Goal: Information Seeking & Learning: Understand process/instructions

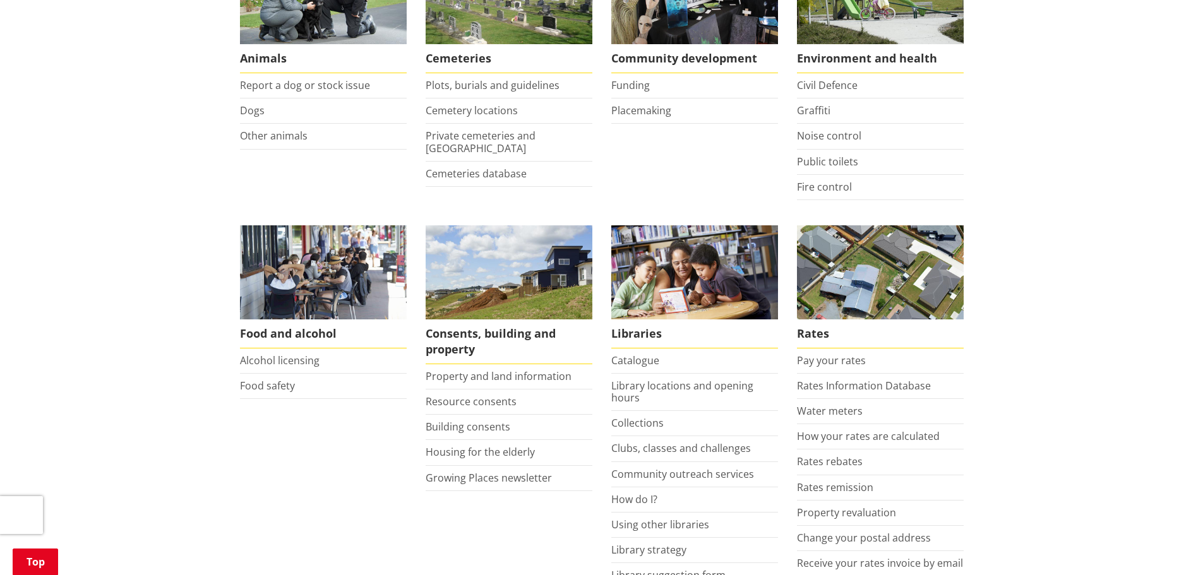
scroll to position [316, 0]
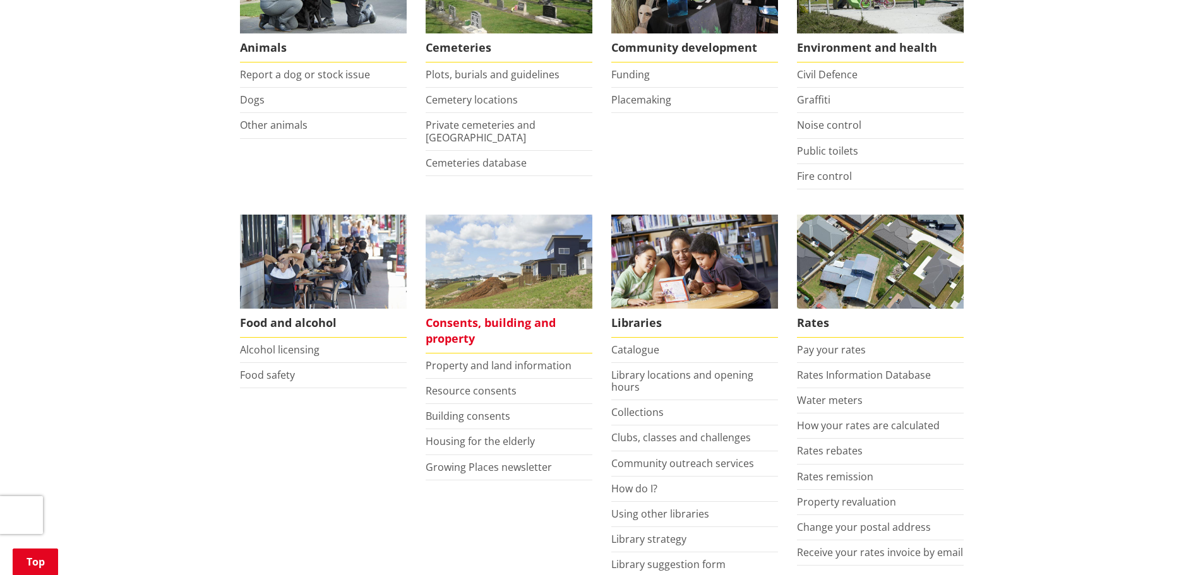
click at [463, 329] on span "Consents, building and property" at bounding box center [508, 331] width 167 height 45
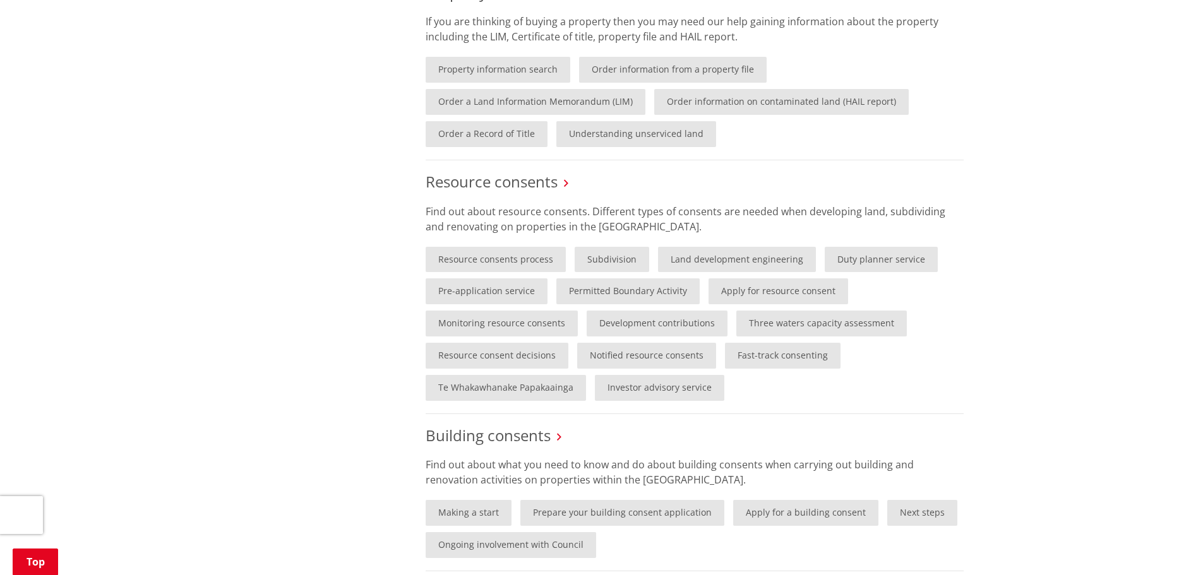
scroll to position [631, 0]
click at [448, 288] on link "Pre-application service" at bounding box center [486, 289] width 122 height 26
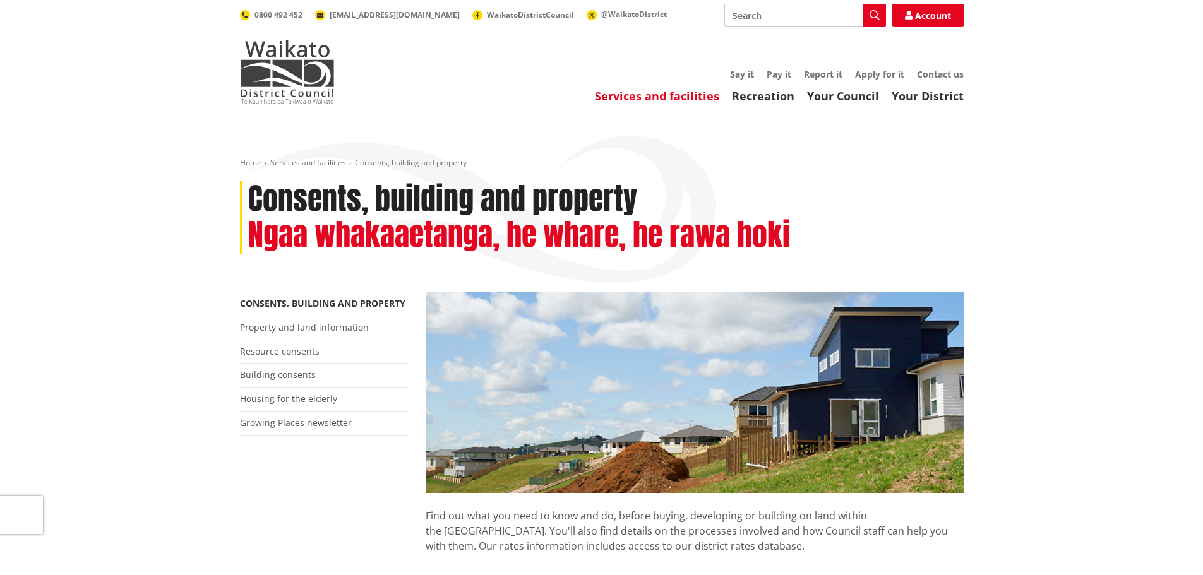
scroll to position [631, 0]
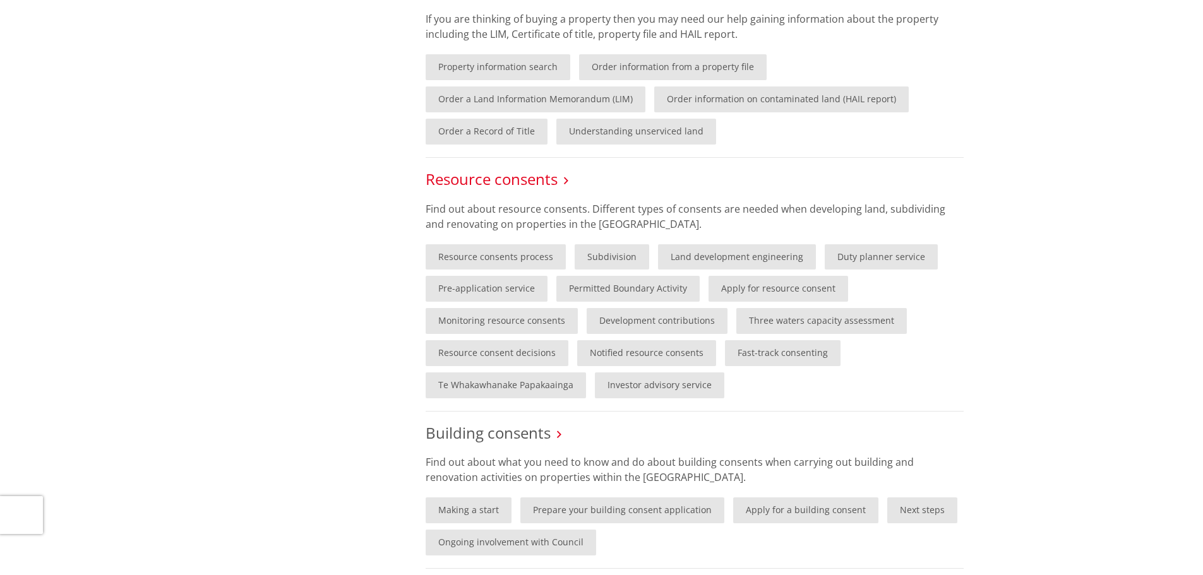
click at [506, 177] on link "Resource consents" at bounding box center [491, 179] width 132 height 21
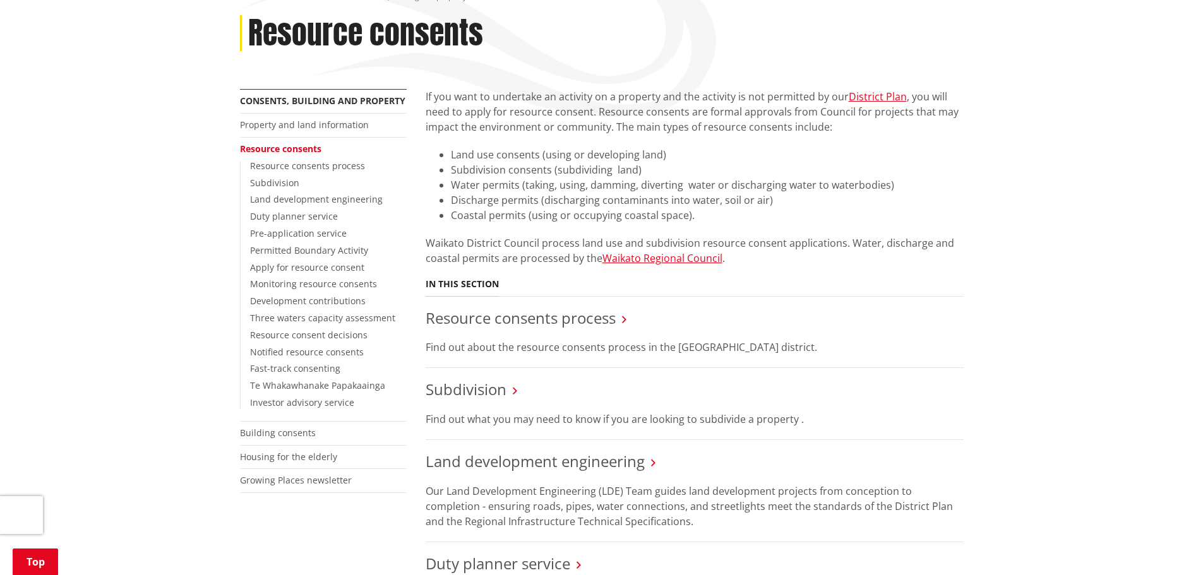
scroll to position [189, 0]
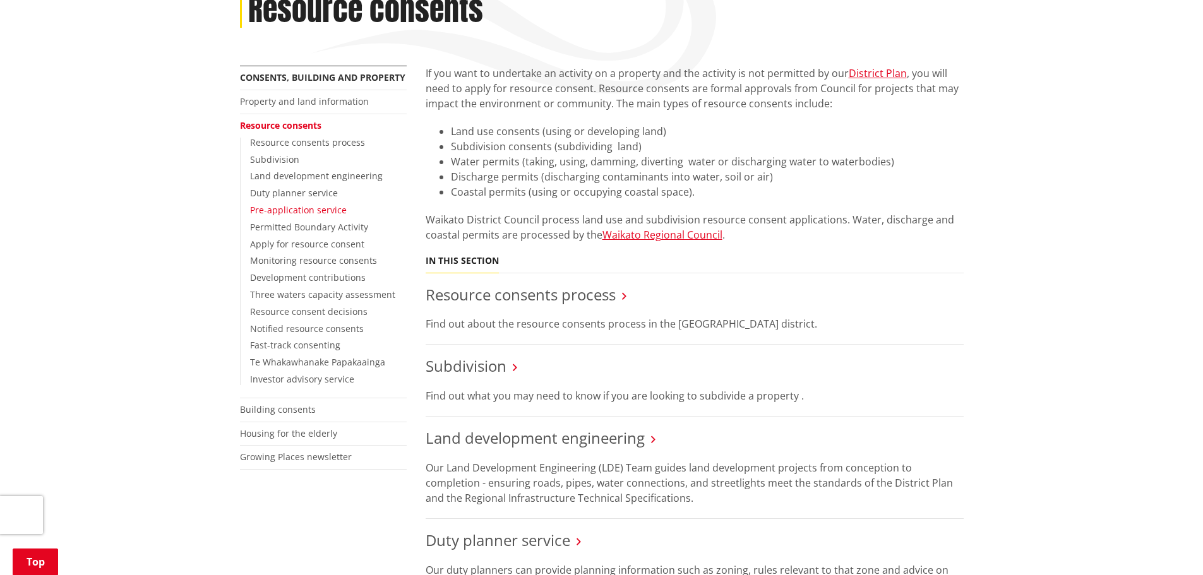
click at [286, 209] on link "Pre-application service" at bounding box center [298, 210] width 97 height 12
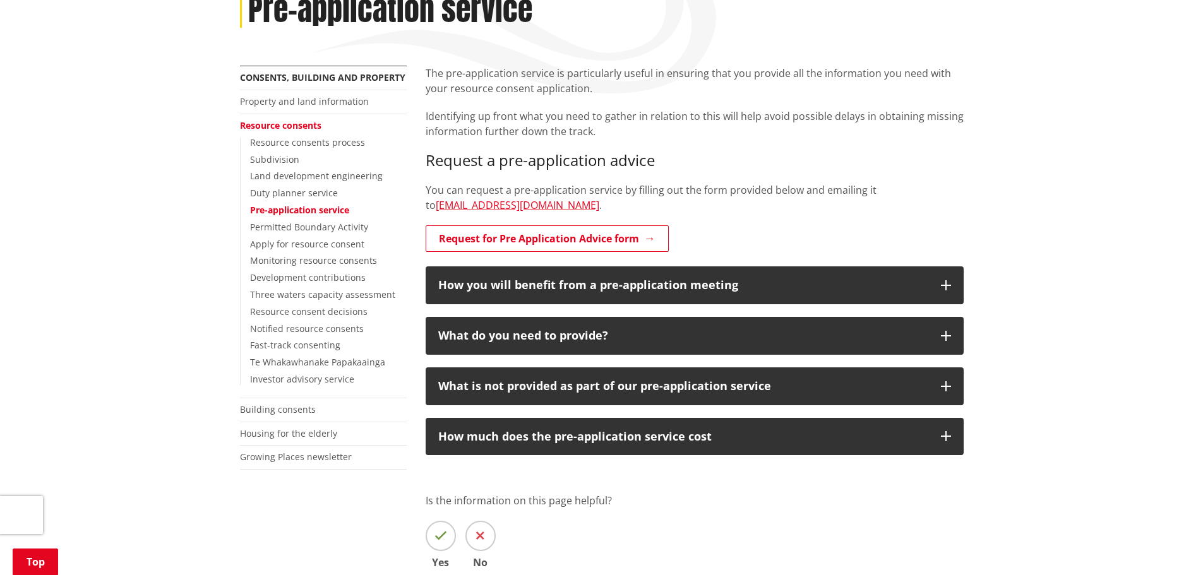
scroll to position [252, 0]
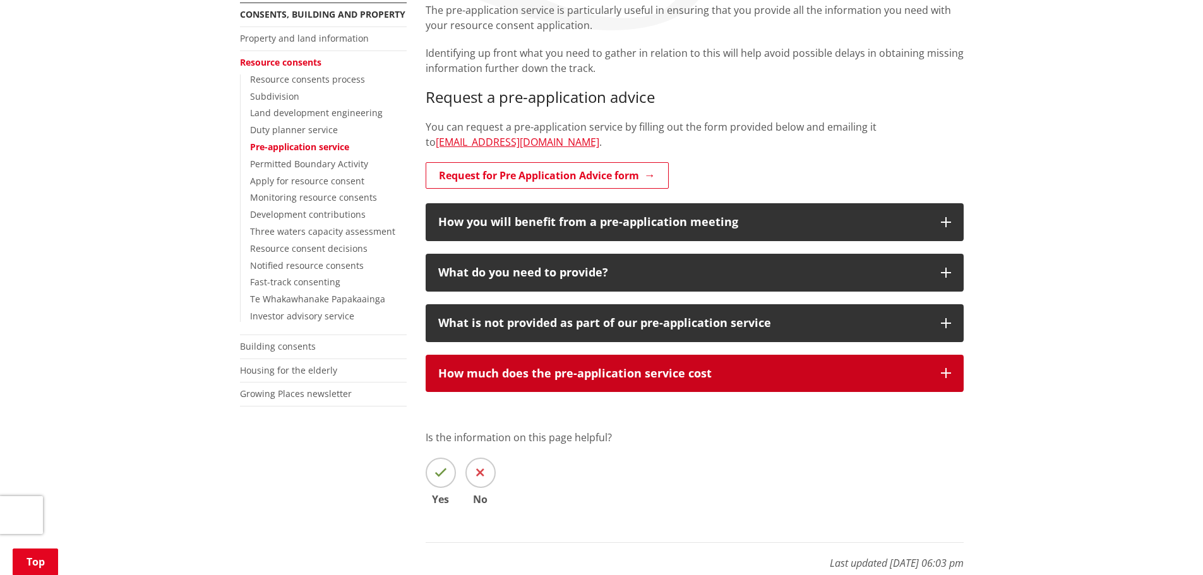
click at [941, 377] on icon "button" at bounding box center [946, 373] width 10 height 10
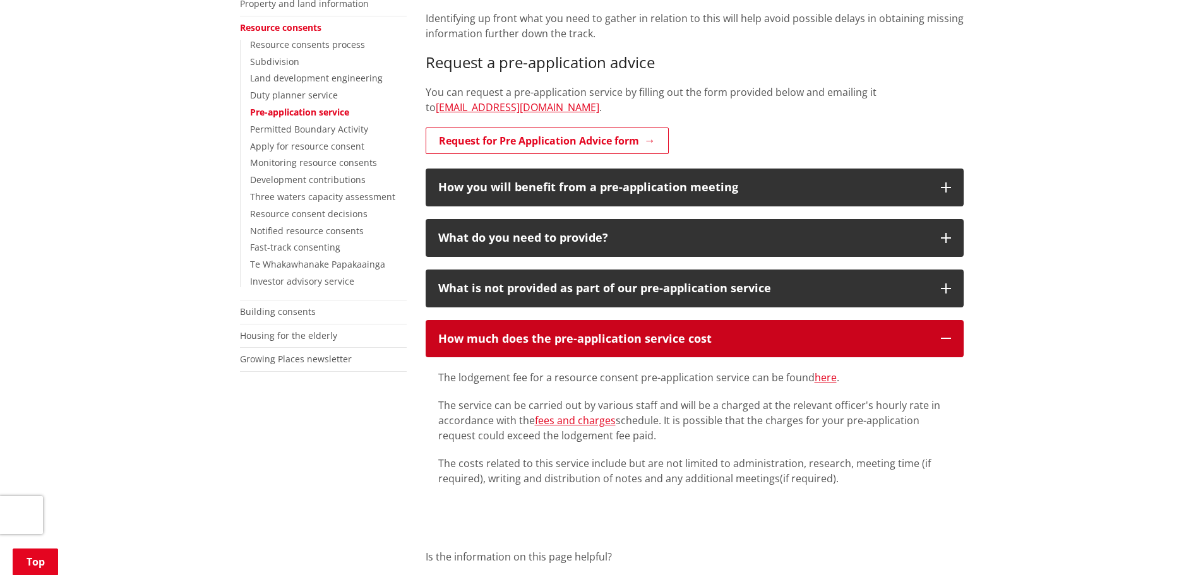
scroll to position [316, 0]
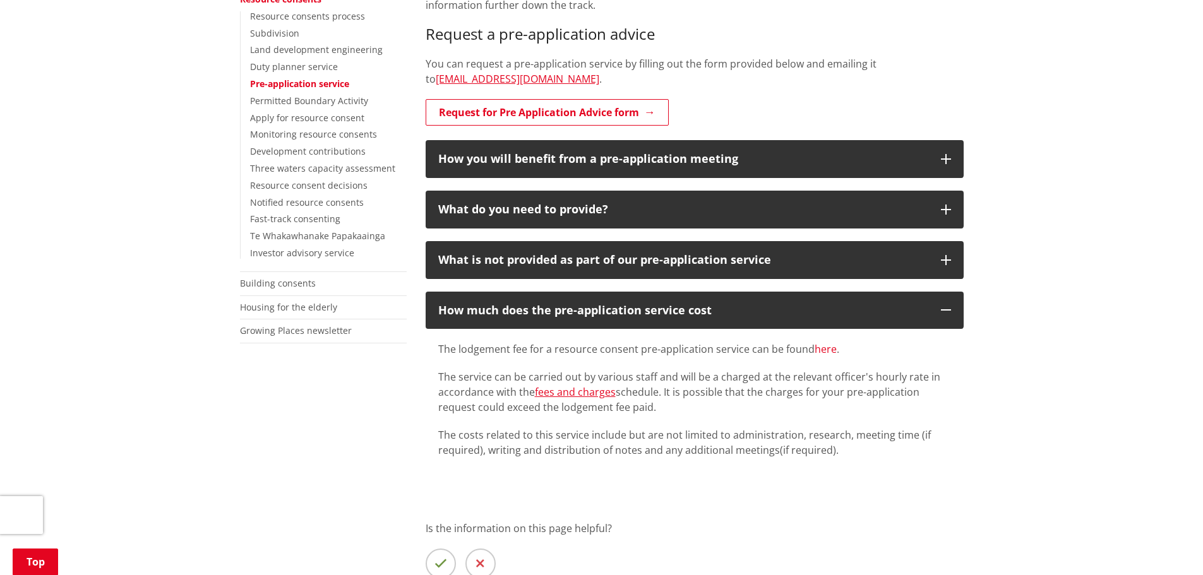
click at [822, 350] on link "here" at bounding box center [825, 349] width 22 height 14
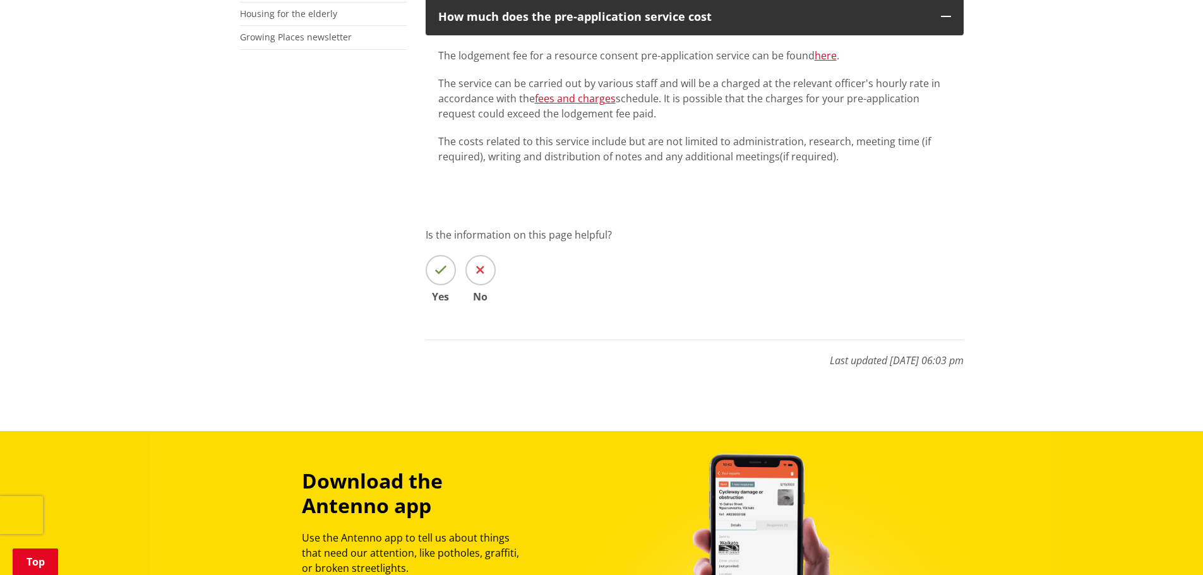
scroll to position [252, 0]
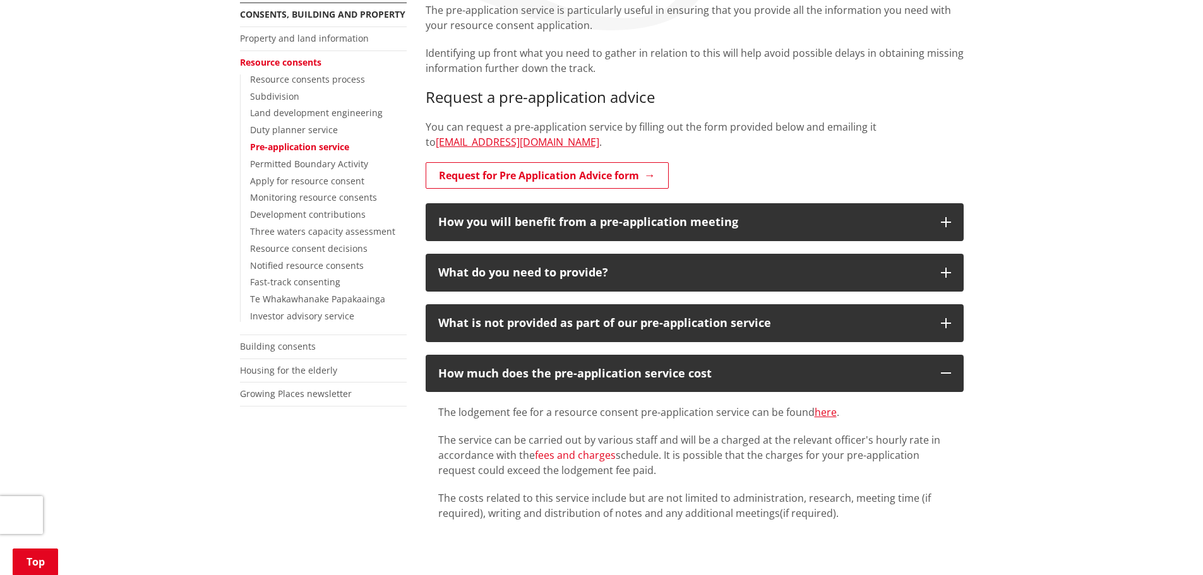
click at [579, 456] on link "fees and charges" at bounding box center [575, 455] width 81 height 14
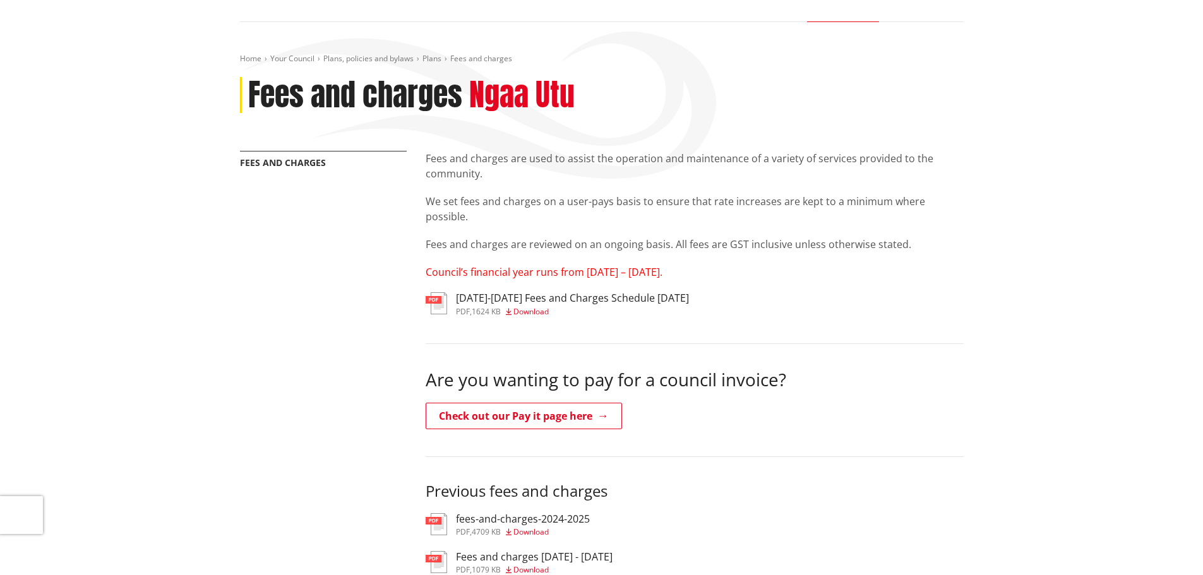
scroll to position [126, 0]
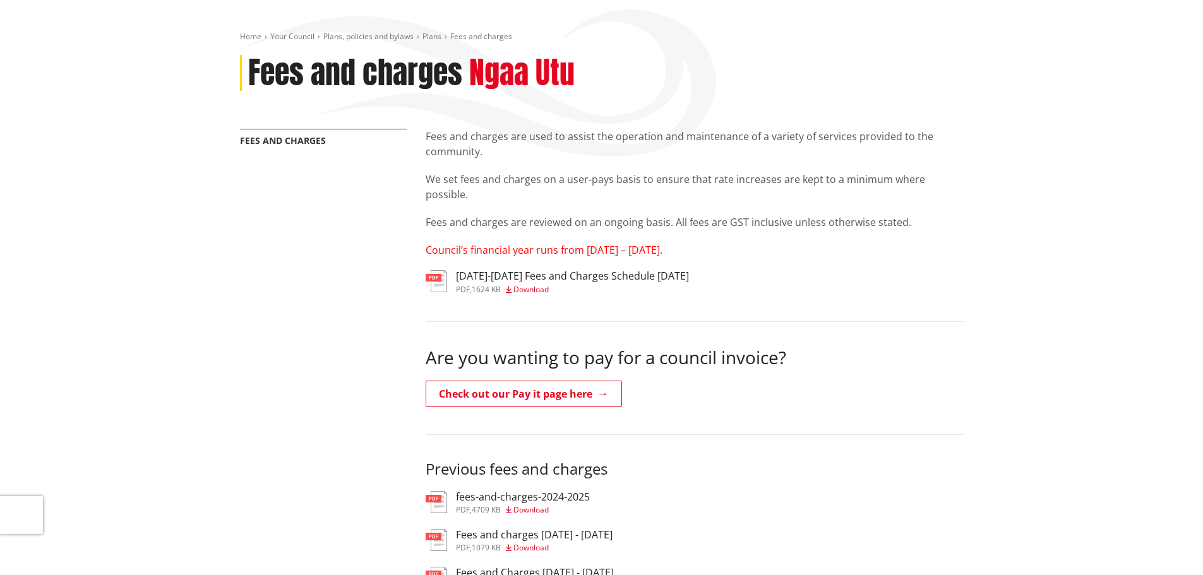
click at [439, 280] on img at bounding box center [435, 281] width 21 height 22
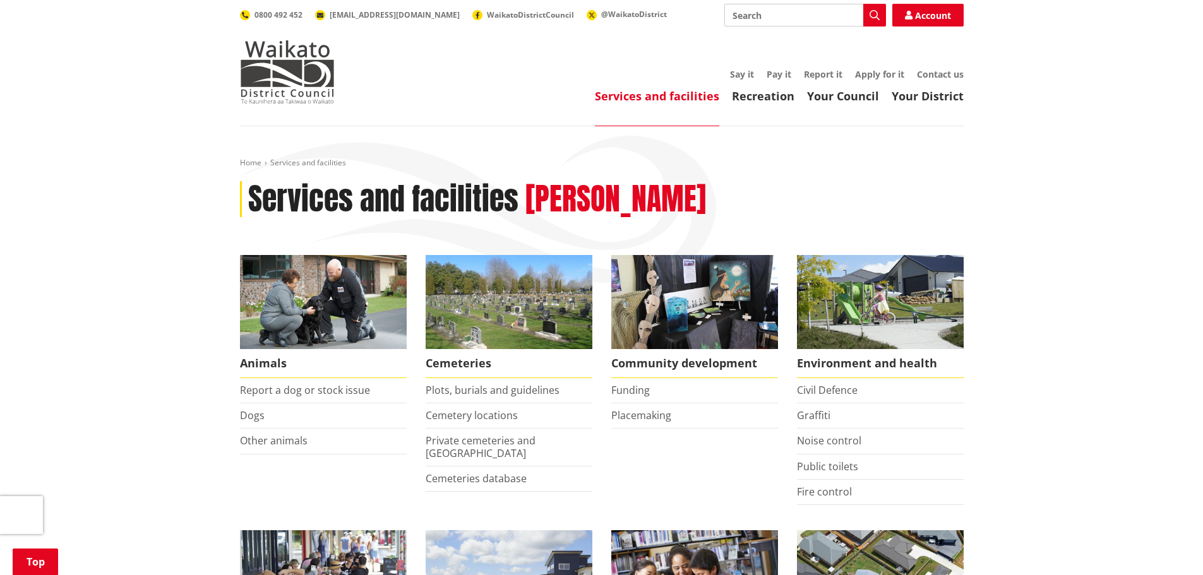
scroll to position [189, 0]
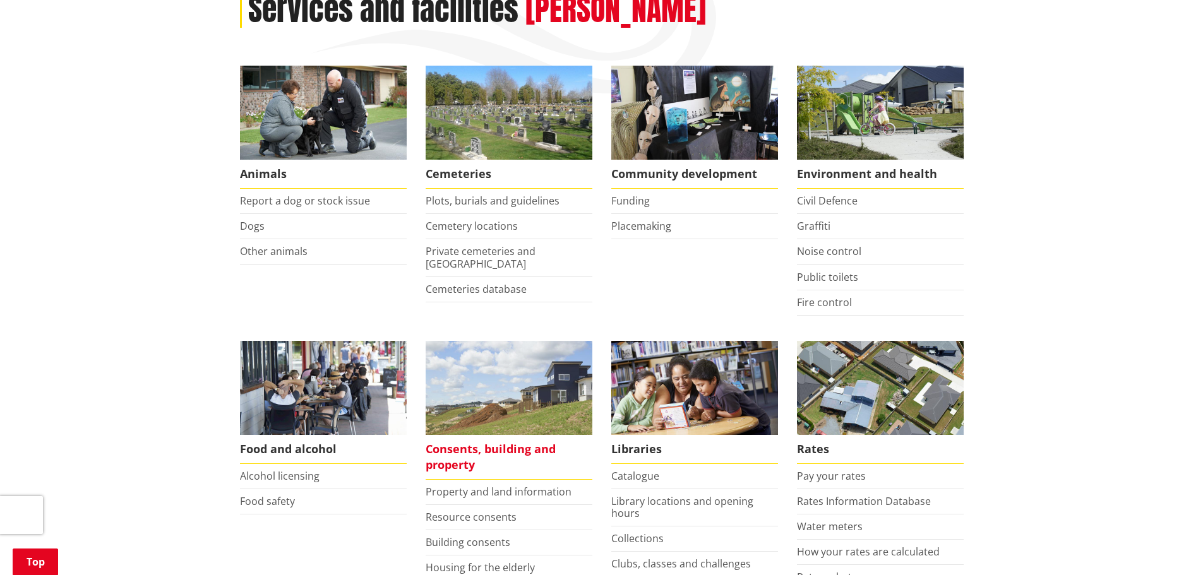
click at [477, 453] on span "Consents, building and property" at bounding box center [508, 457] width 167 height 45
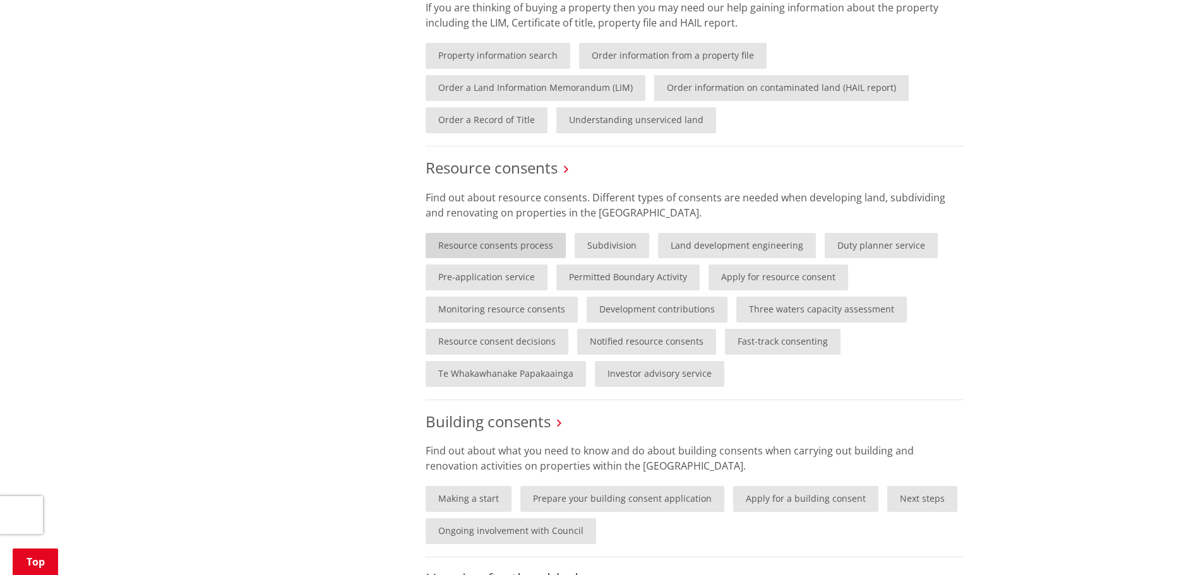
scroll to position [631, 0]
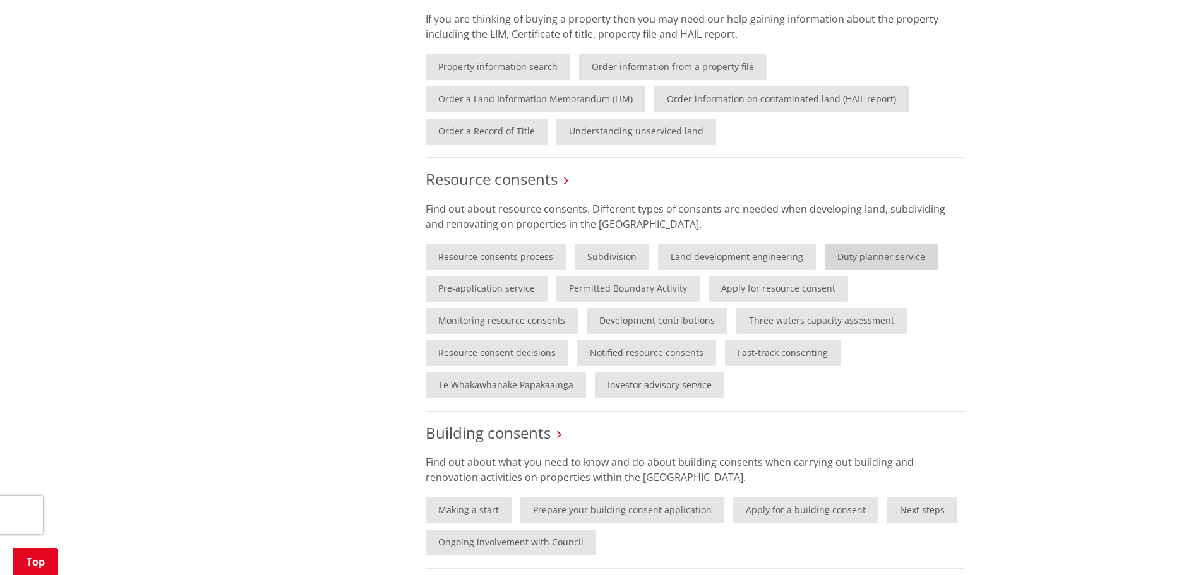
click at [862, 254] on link "Duty planner service" at bounding box center [880, 257] width 113 height 26
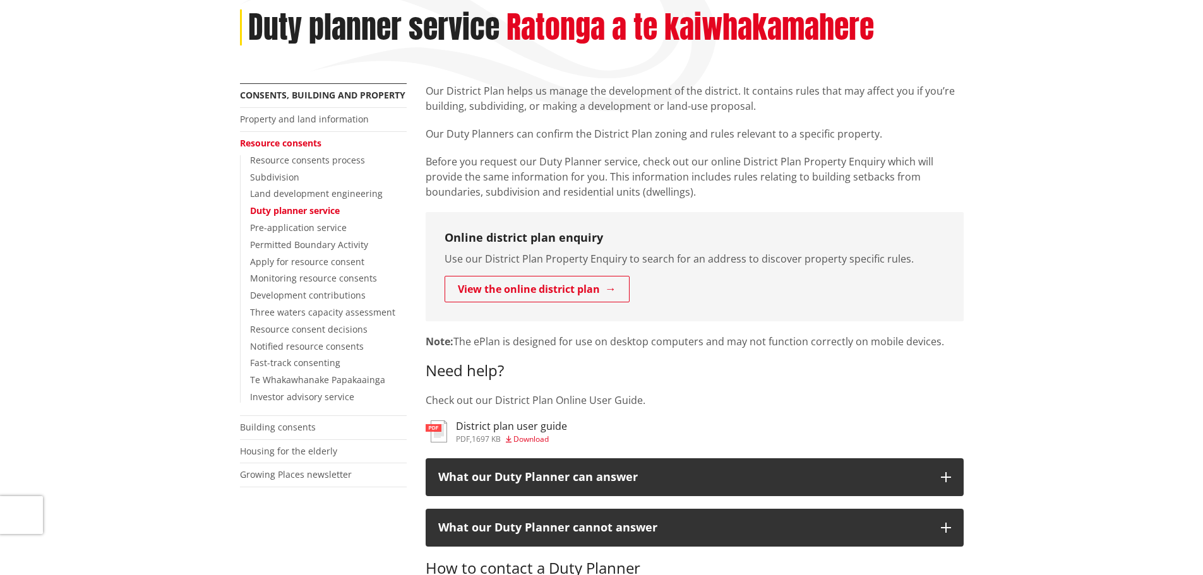
scroll to position [252, 0]
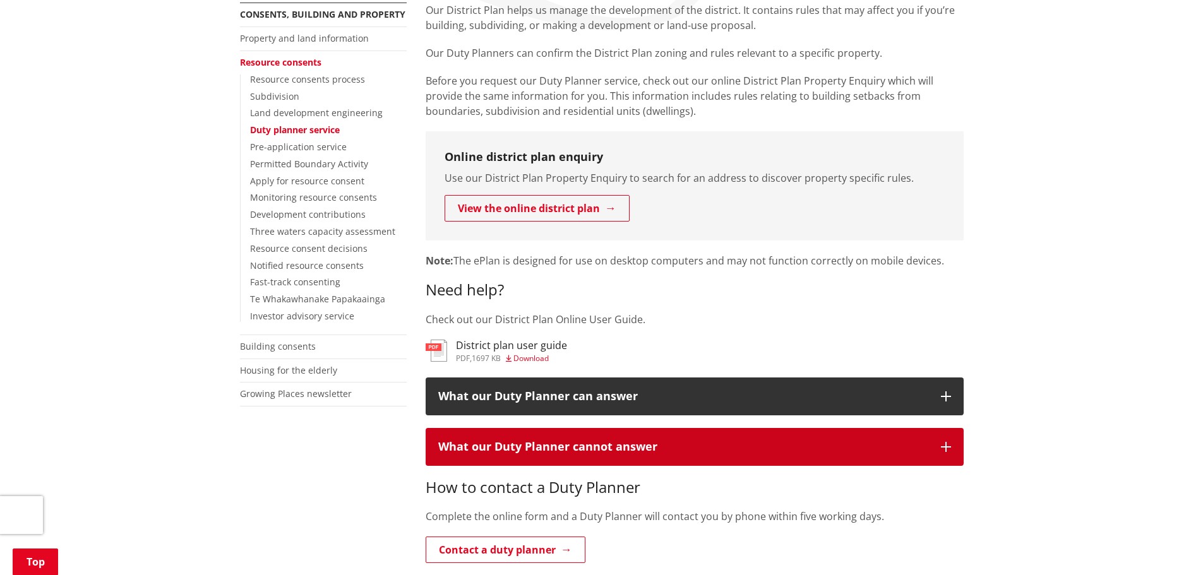
click at [946, 443] on icon "button" at bounding box center [946, 447] width 10 height 10
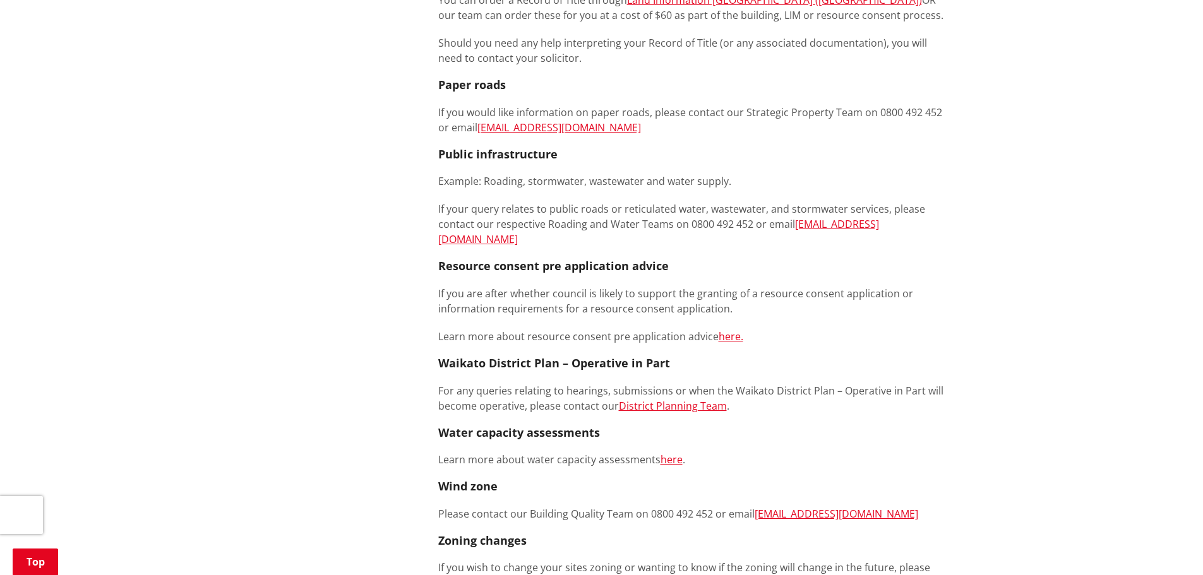
scroll to position [1136, 0]
